Goal: Task Accomplishment & Management: Manage account settings

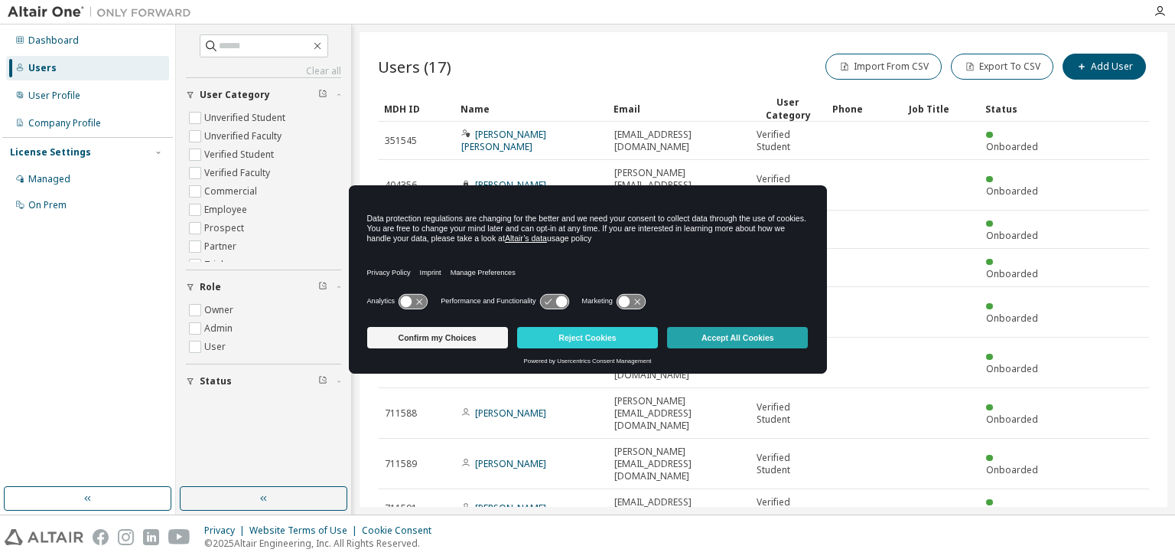
click at [703, 341] on button "Accept All Cookies" at bounding box center [737, 337] width 141 height 21
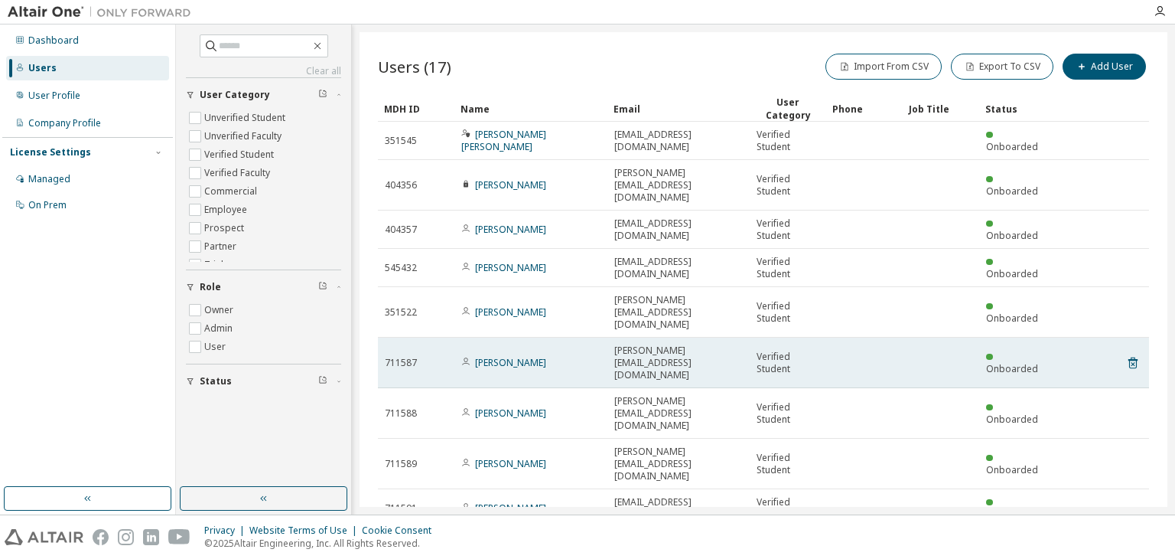
scroll to position [67, 0]
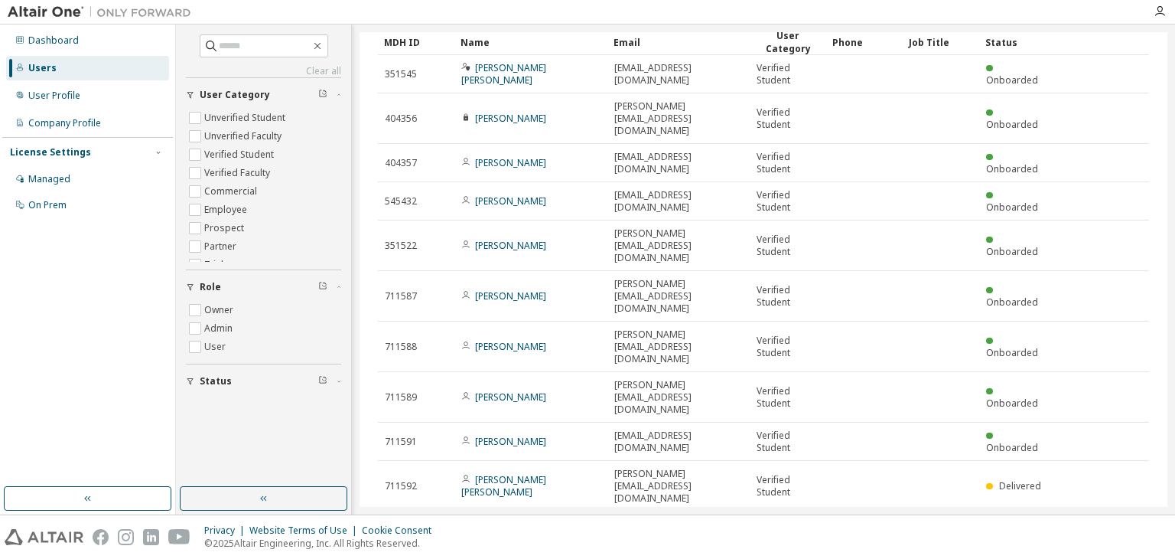
click at [926, 522] on div "10" at bounding box center [940, 532] width 28 height 20
click at [941, 527] on icon "button" at bounding box center [945, 531] width 9 height 9
click at [883, 378] on div "20" at bounding box center [933, 380] width 122 height 18
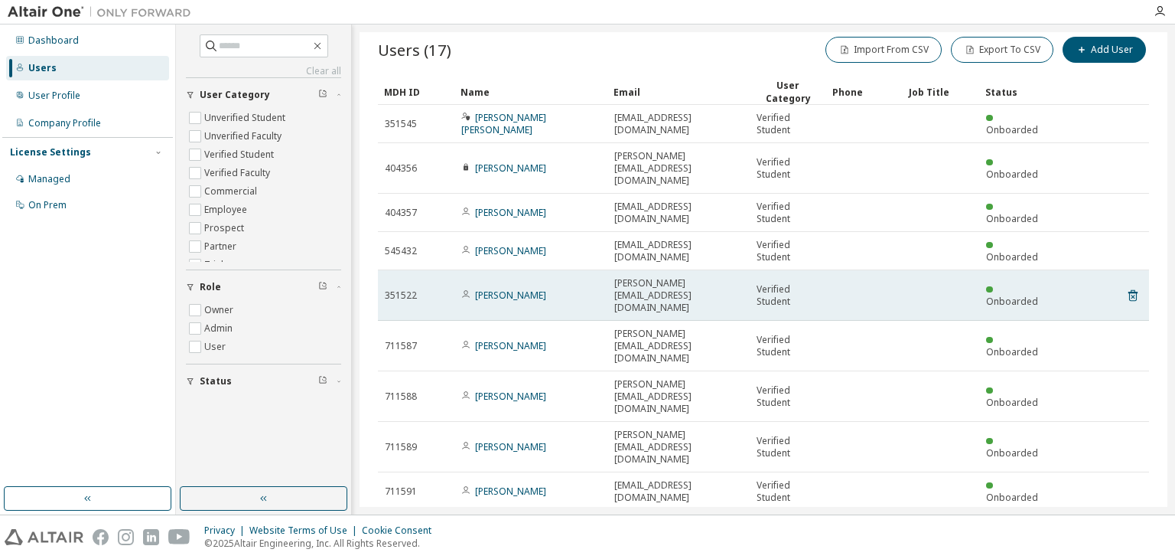
scroll to position [0, 0]
